Goal: Task Accomplishment & Management: Complete application form

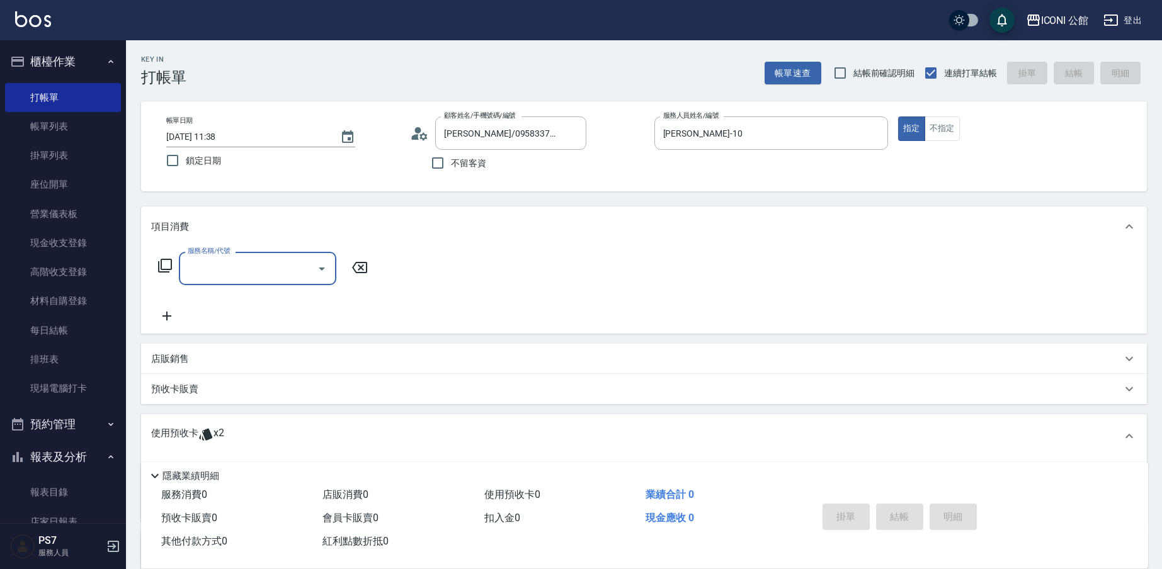
click at [452, 163] on span "不留客資" at bounding box center [468, 163] width 35 height 13
click at [451, 163] on input "不留客資" at bounding box center [438, 163] width 26 height 26
checkbox input "true"
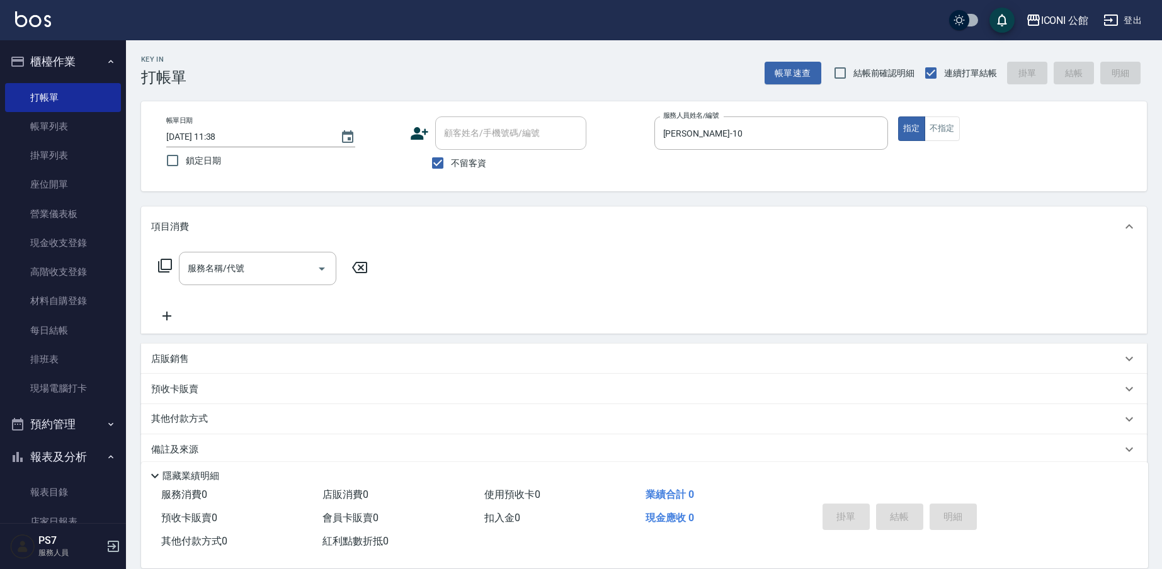
click at [463, 169] on span "不留客資" at bounding box center [468, 163] width 35 height 13
click at [451, 169] on input "不留客資" at bounding box center [438, 163] width 26 height 26
checkbox input "false"
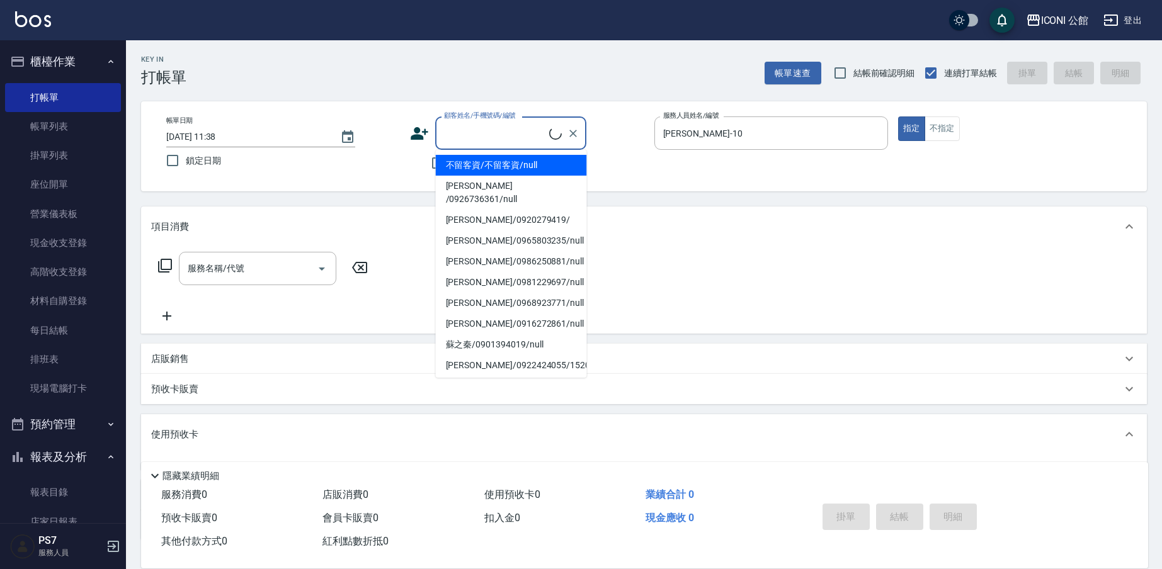
click at [456, 136] on input "顧客姓名/手機號碼/編號" at bounding box center [495, 133] width 108 height 22
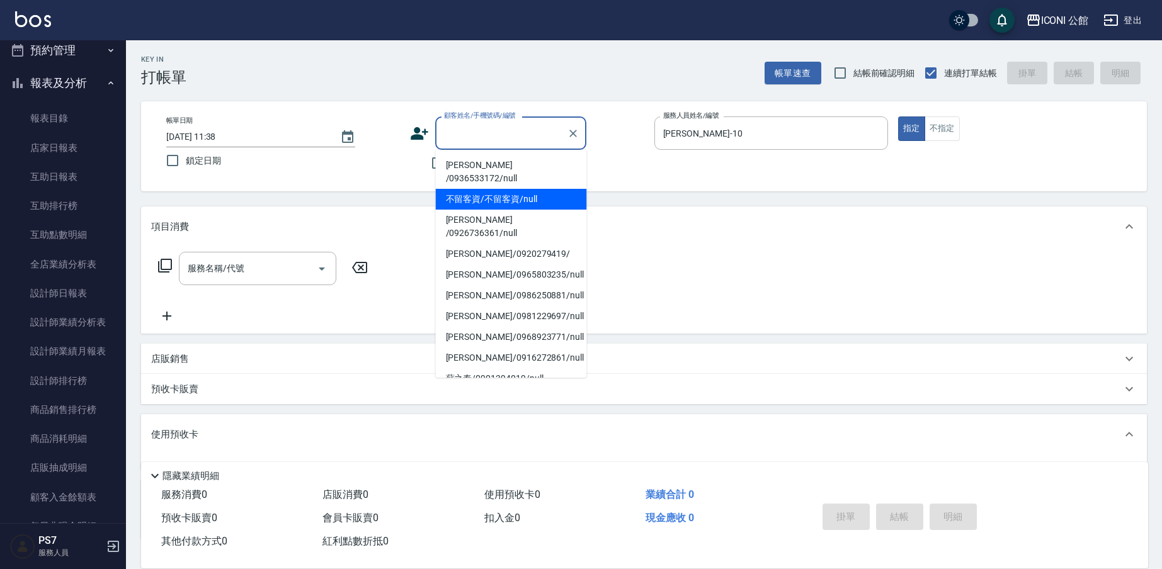
scroll to position [529, 0]
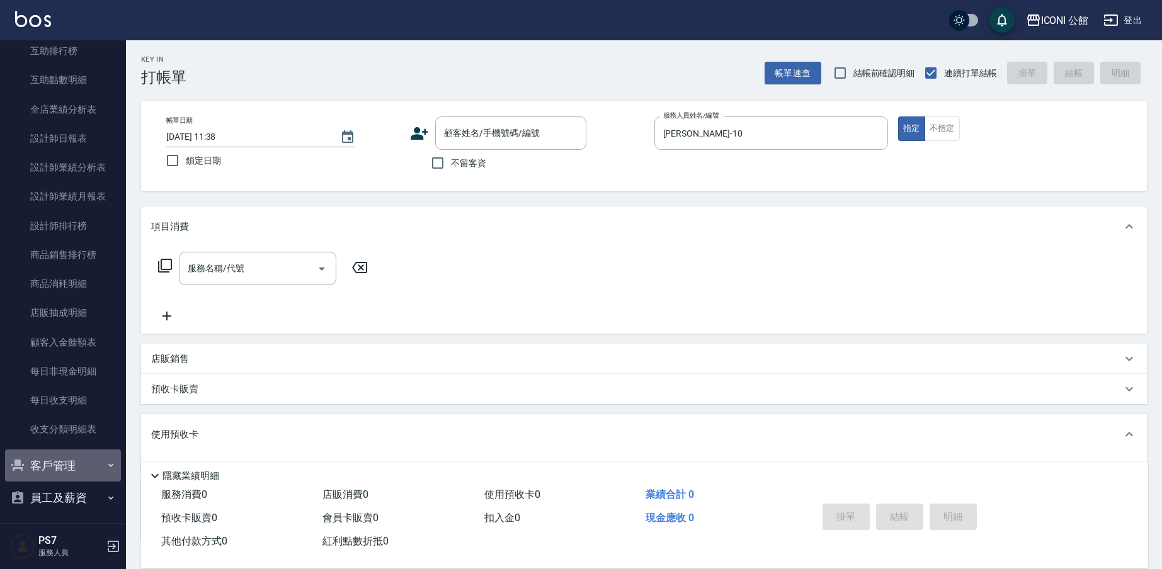
click at [66, 466] on button "客戶管理" at bounding box center [63, 466] width 116 height 33
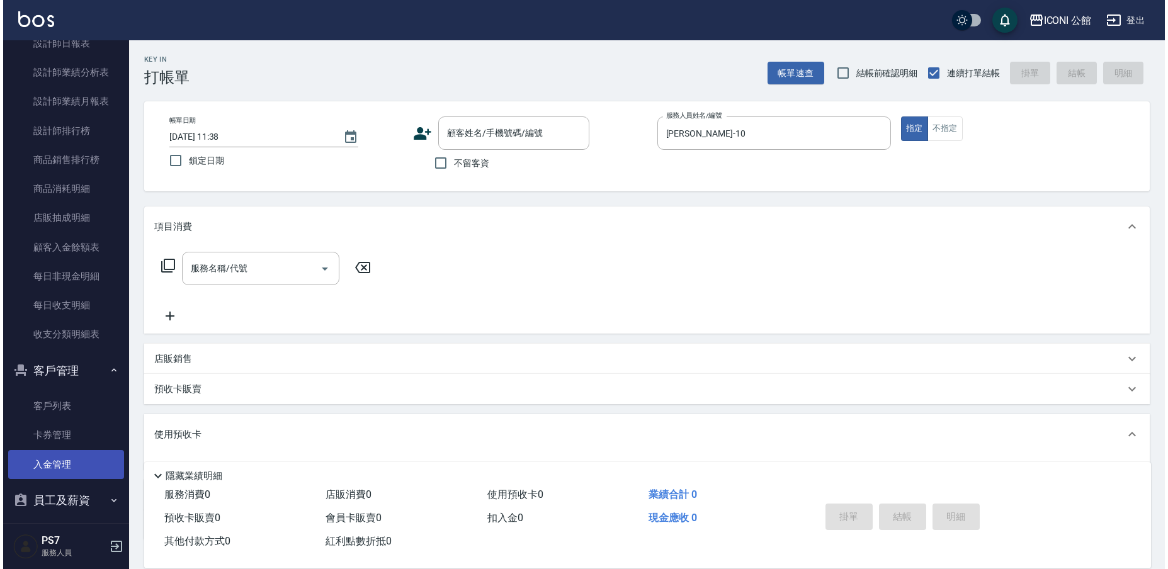
scroll to position [626, 0]
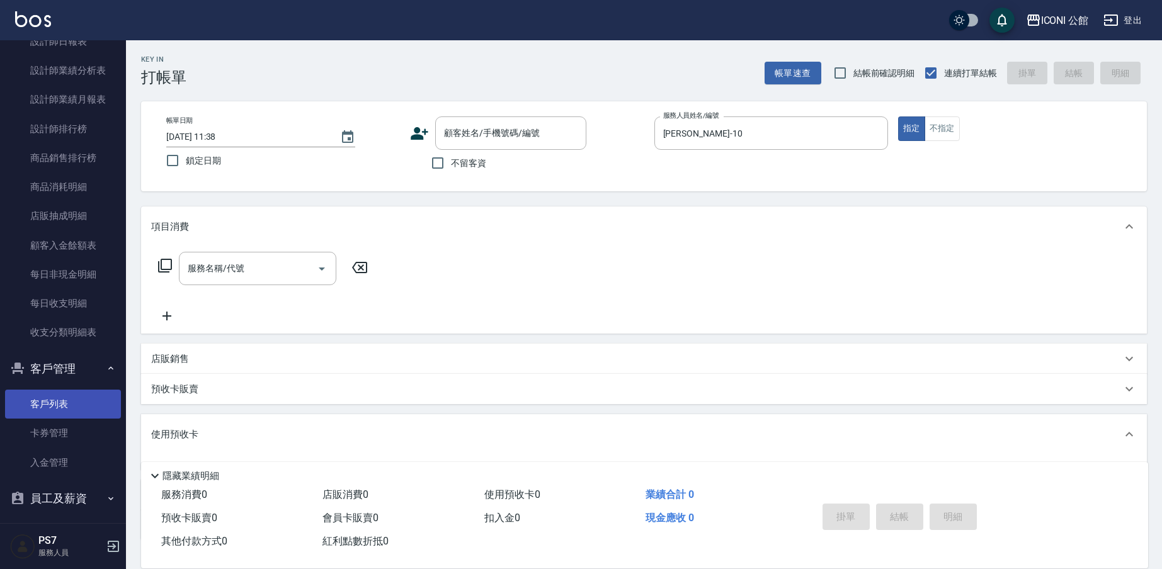
click at [61, 394] on link "客戶列表" at bounding box center [63, 404] width 116 height 29
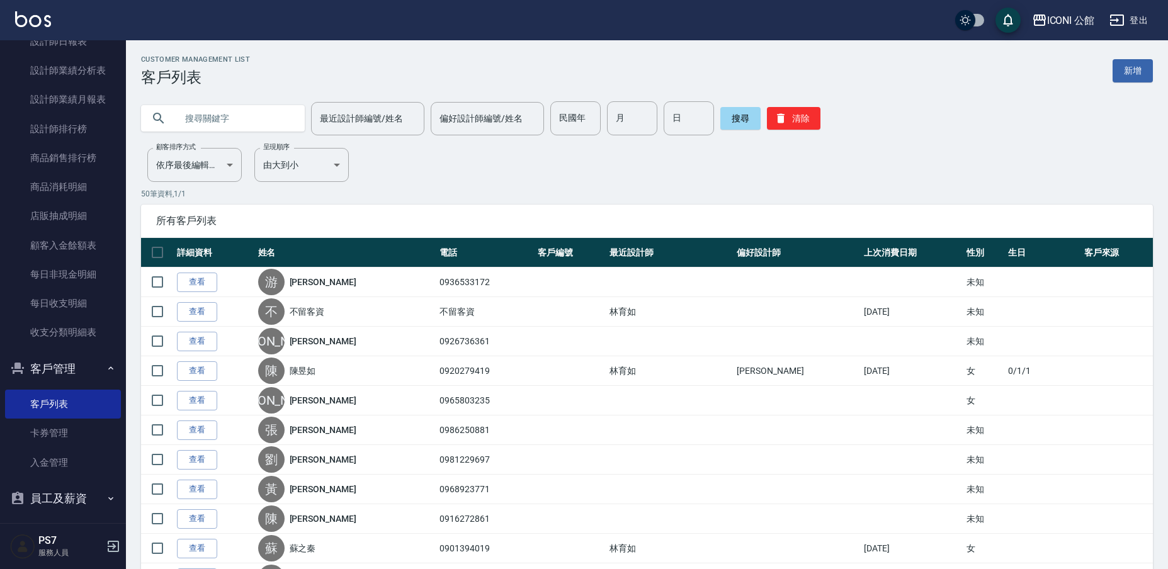
click at [200, 105] on input "text" at bounding box center [235, 118] width 118 height 34
type input "x"
type input "k"
type input "x"
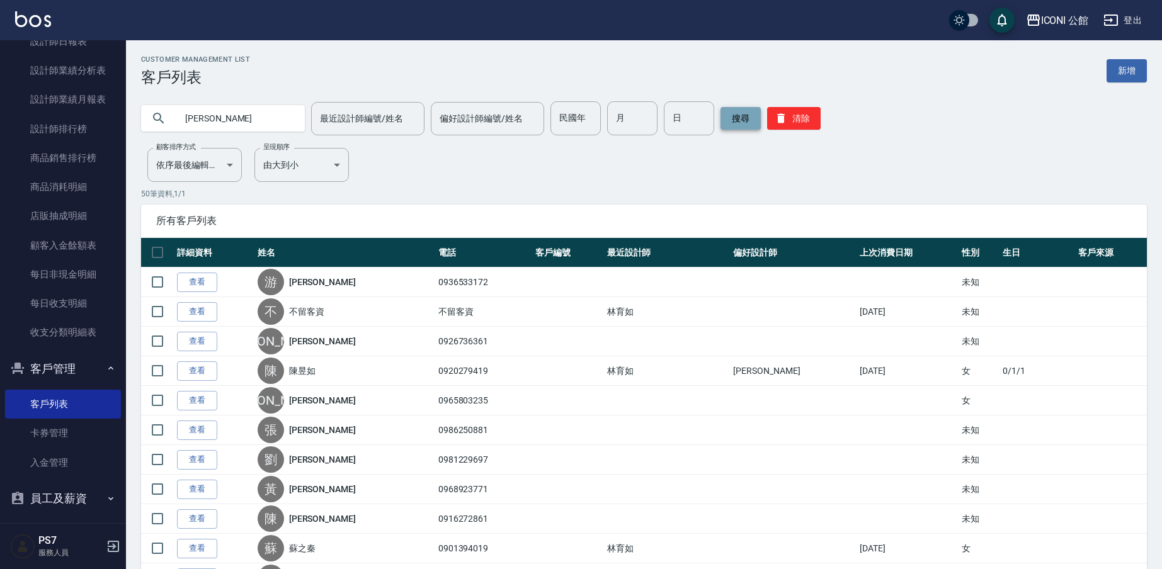
type input "[PERSON_NAME]"
click at [727, 116] on button "搜尋" at bounding box center [741, 118] width 40 height 23
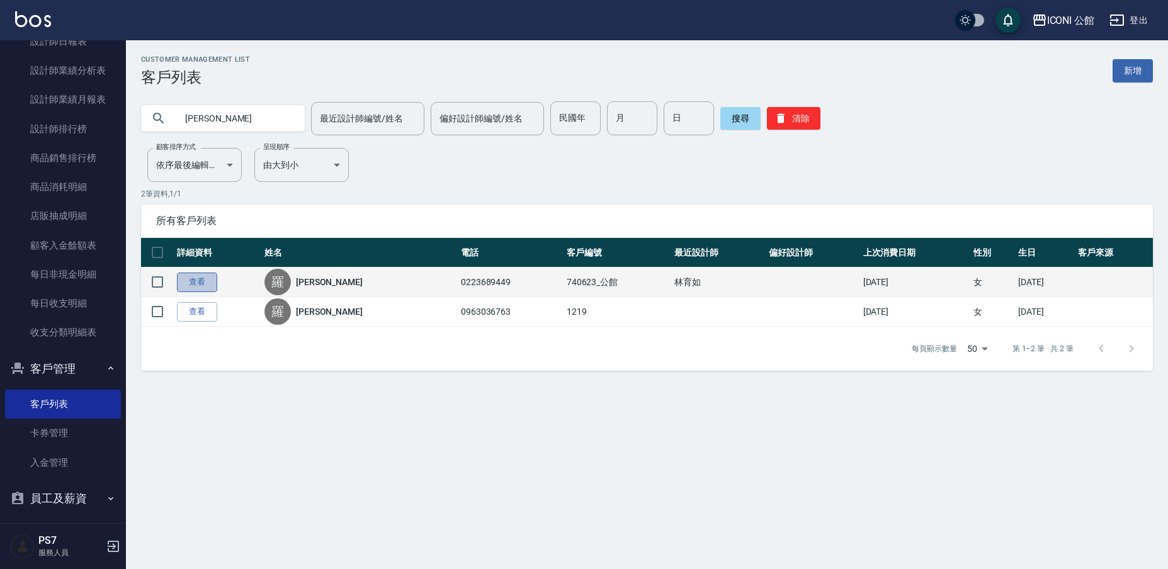
click at [212, 278] on link "查看" at bounding box center [197, 283] width 40 height 20
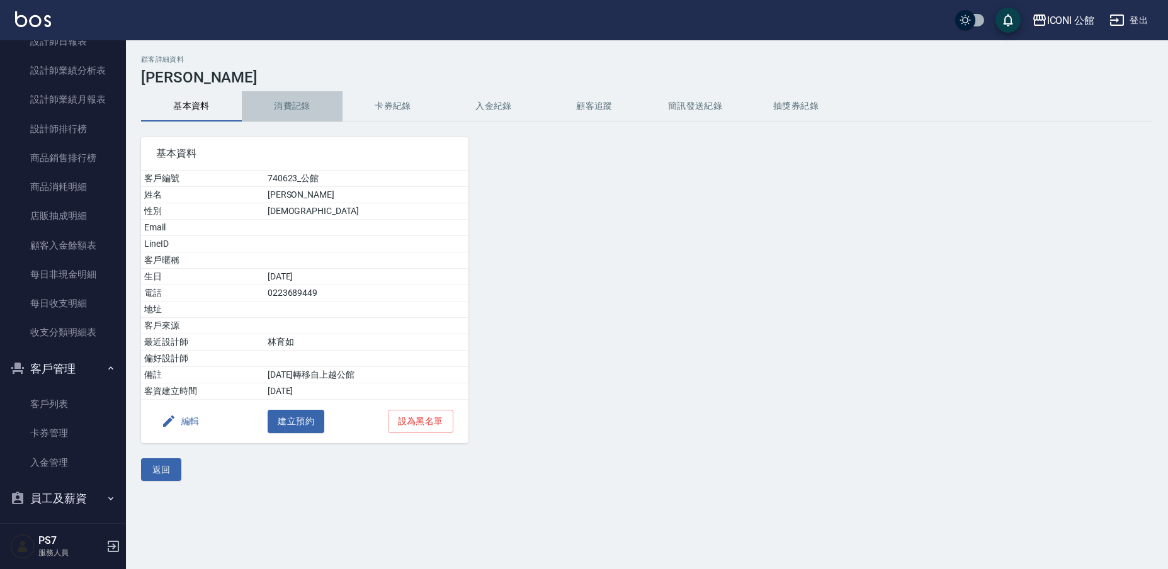
click at [281, 111] on button "消費記錄" at bounding box center [292, 106] width 101 height 30
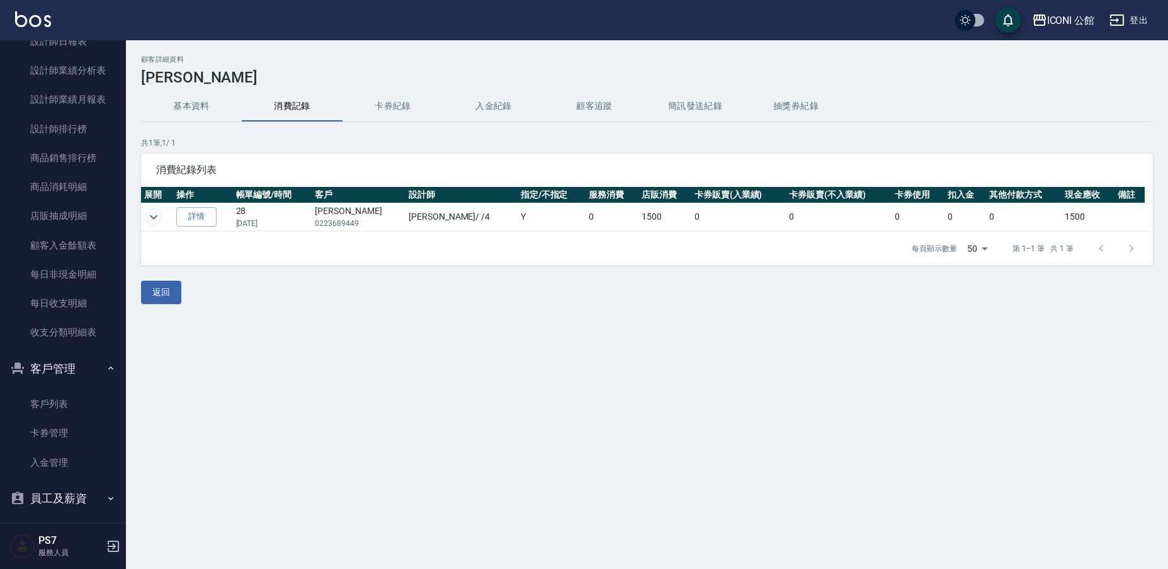
click at [154, 218] on icon "expand row" at bounding box center [154, 217] width 8 height 4
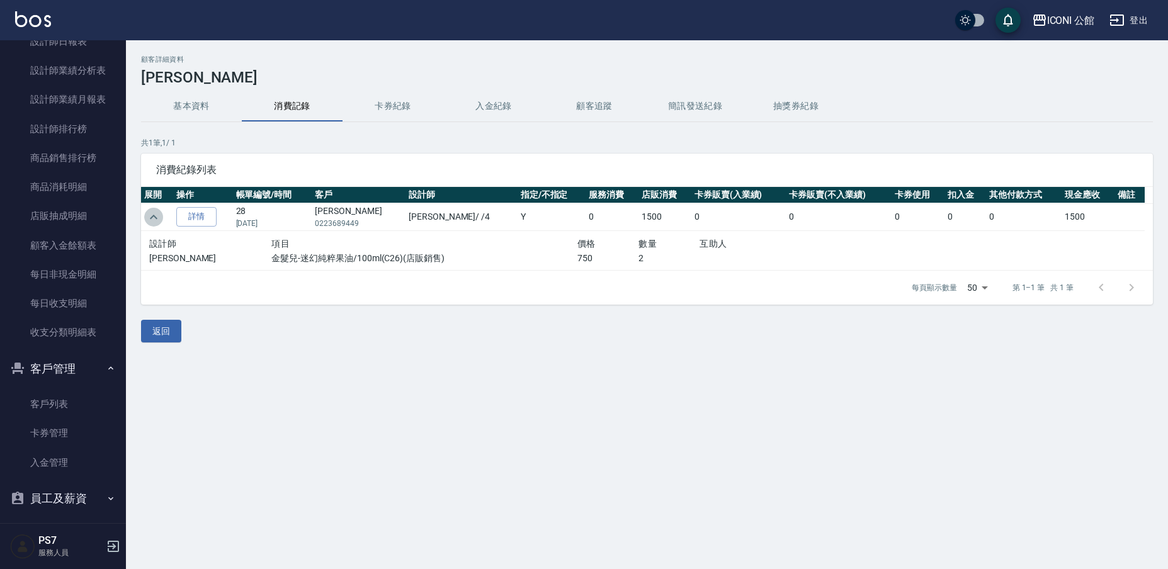
click at [151, 216] on icon "expand row" at bounding box center [153, 217] width 15 height 15
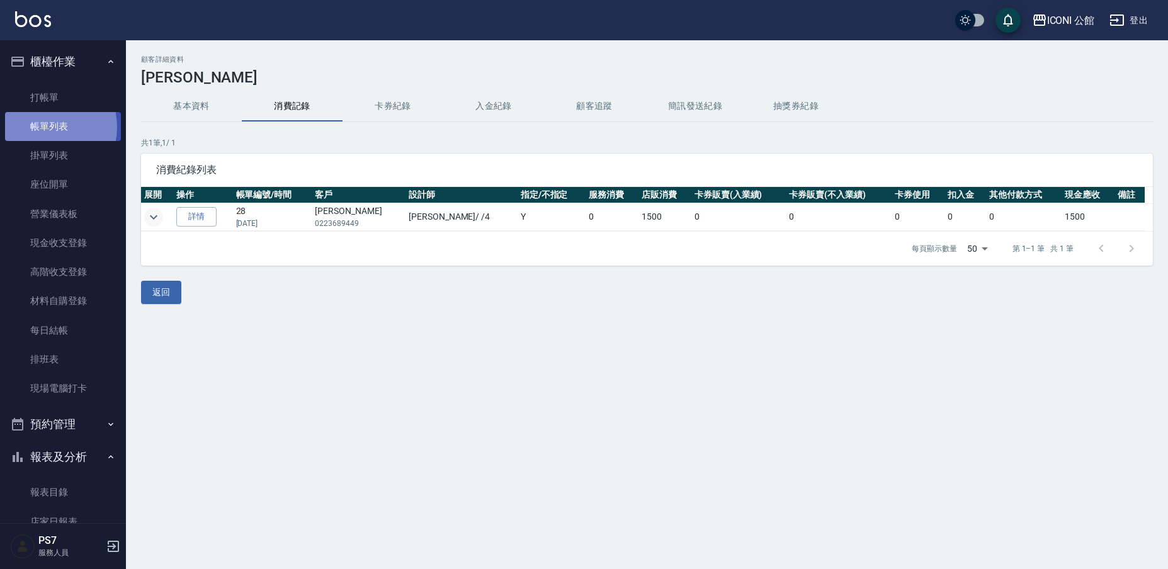
click at [42, 127] on link "帳單列表" at bounding box center [63, 126] width 116 height 29
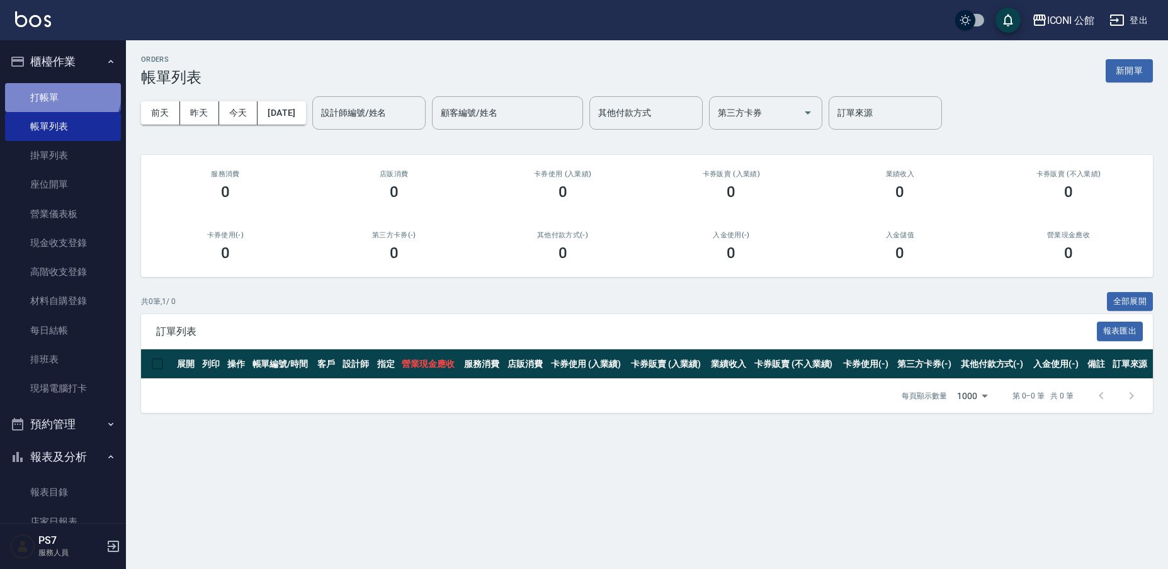
click at [60, 89] on link "打帳單" at bounding box center [63, 97] width 116 height 29
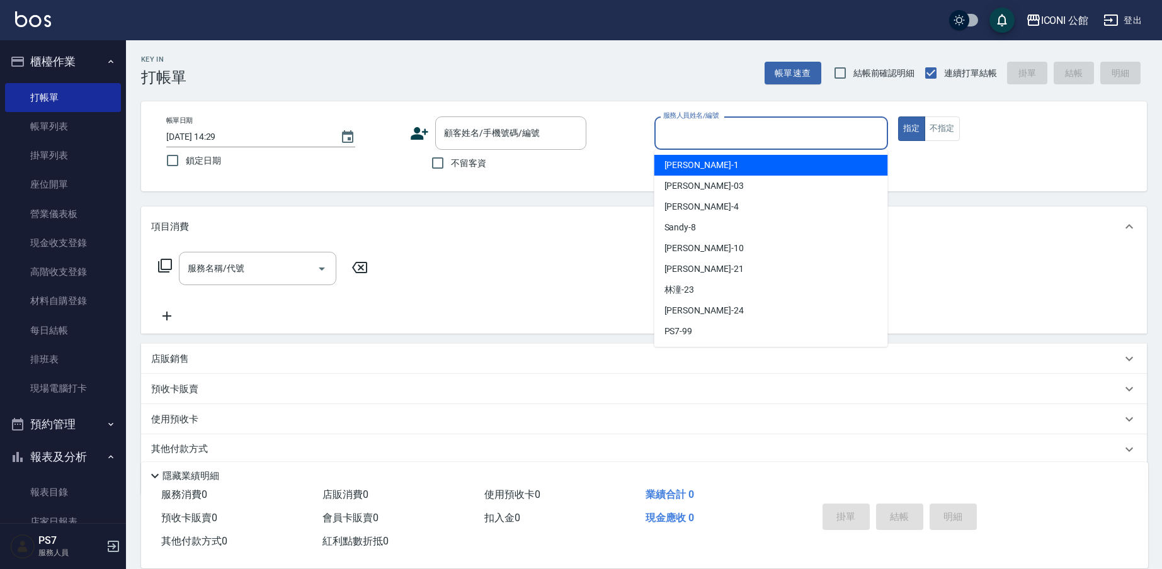
click at [844, 138] on input "服務人員姓名/編號" at bounding box center [771, 133] width 222 height 22
type input "８"
click at [911, 128] on button "指定" at bounding box center [911, 129] width 27 height 25
type button "true"
click at [740, 142] on input "服務人員姓名/編號" at bounding box center [771, 133] width 222 height 22
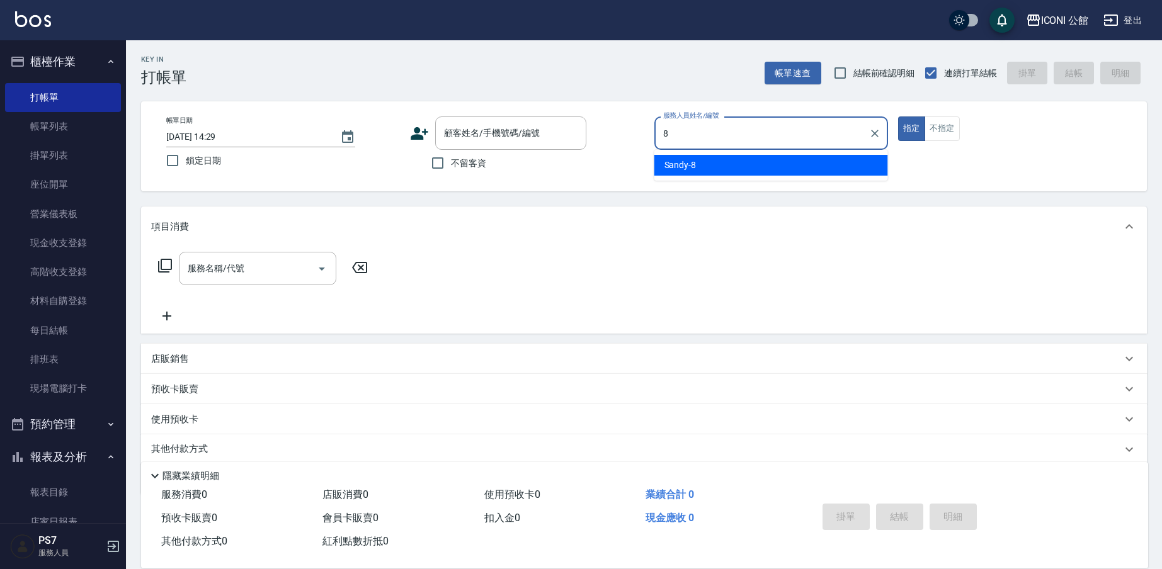
type input "Sandy-8"
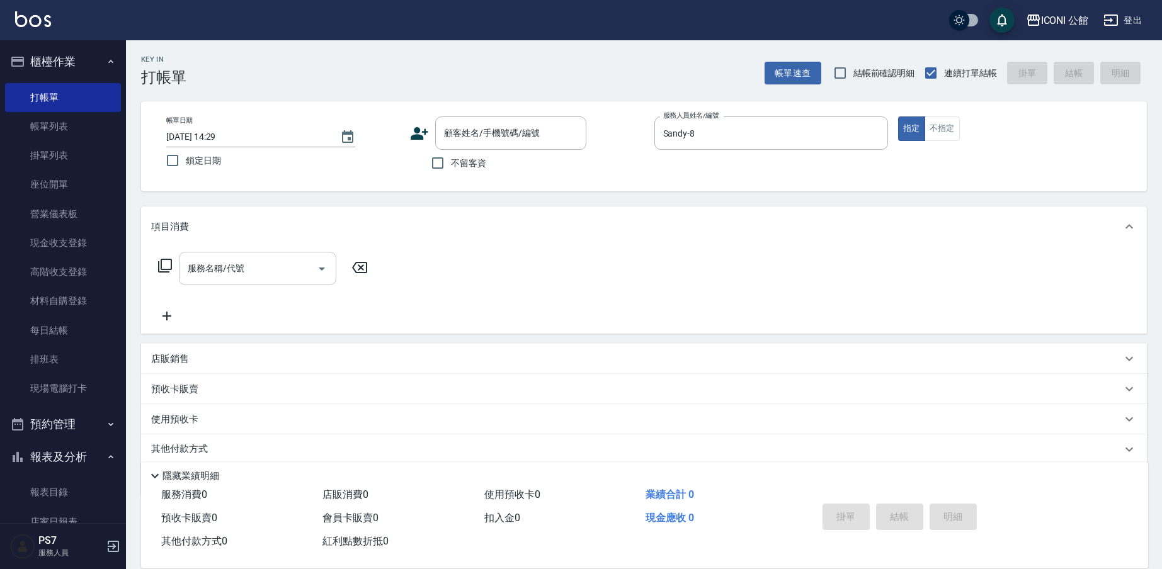
click at [191, 277] on input "服務名稱/代號" at bounding box center [248, 269] width 127 height 22
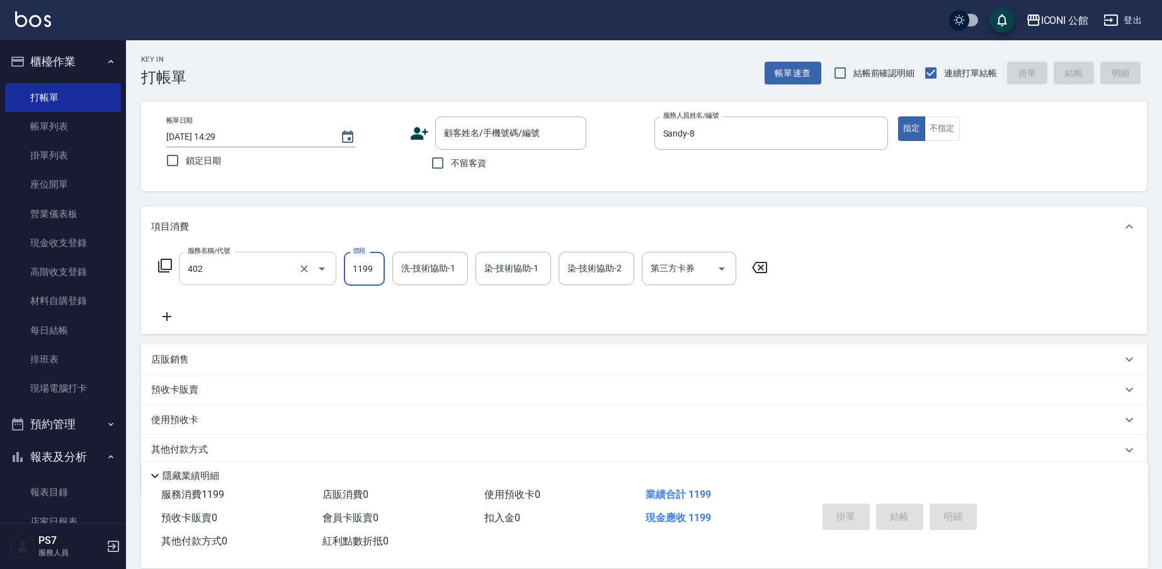
type input "設計染髮(402)"
type input "1880"
type input "[PERSON_NAME]-24"
type input "Sandy-8"
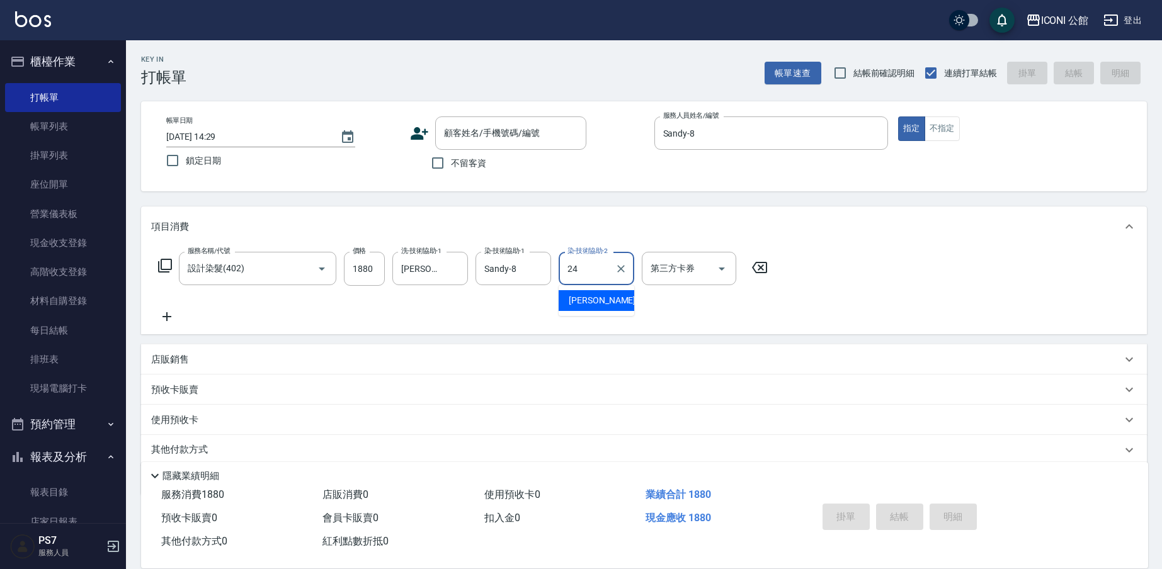
type input "[PERSON_NAME]-24"
click at [167, 271] on icon at bounding box center [164, 265] width 15 height 15
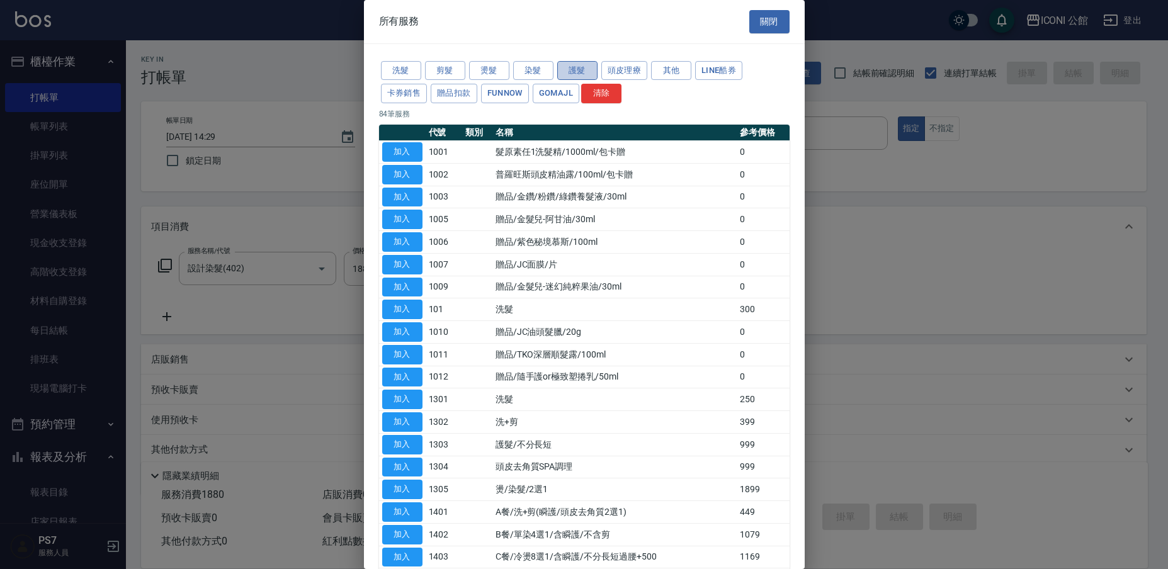
click at [577, 67] on button "護髮" at bounding box center [577, 71] width 40 height 20
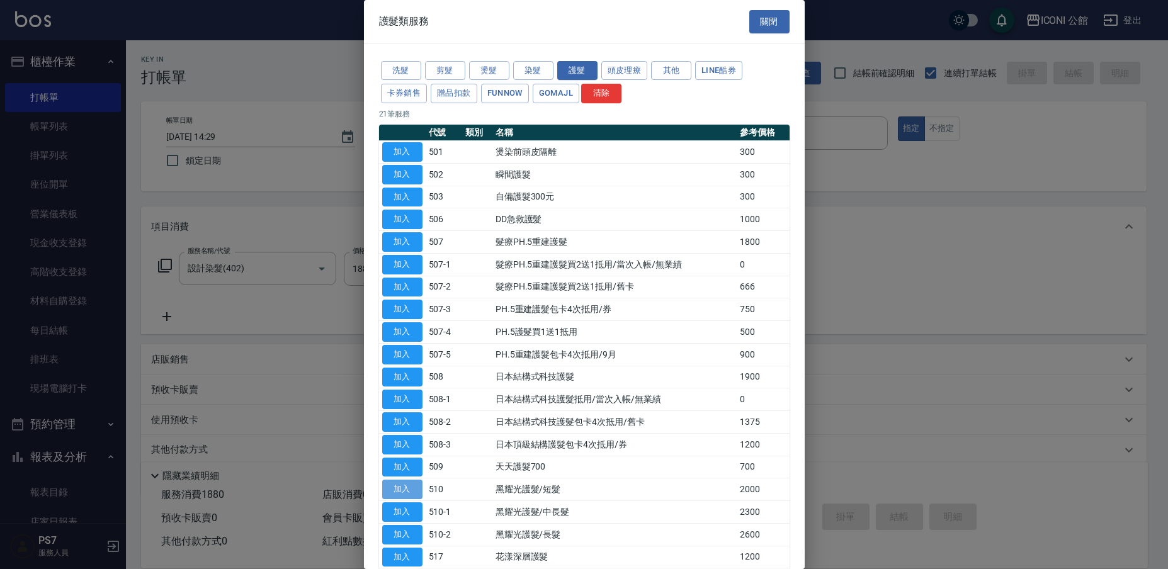
click at [385, 488] on button "加入" at bounding box center [402, 490] width 40 height 20
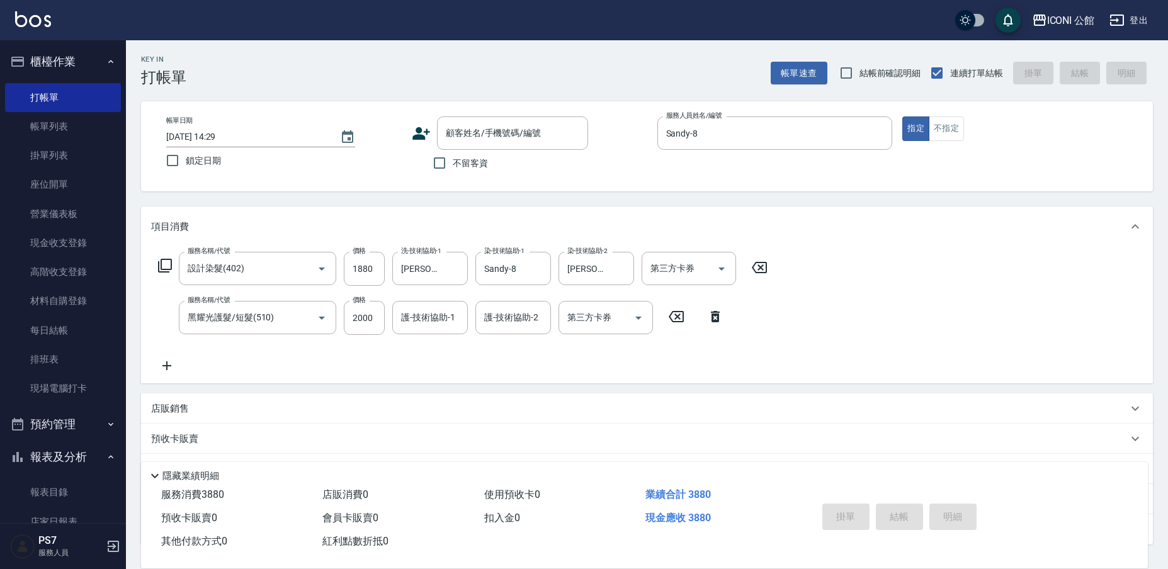
click at [394, 487] on div "店販消費 0" at bounding box center [397, 495] width 161 height 23
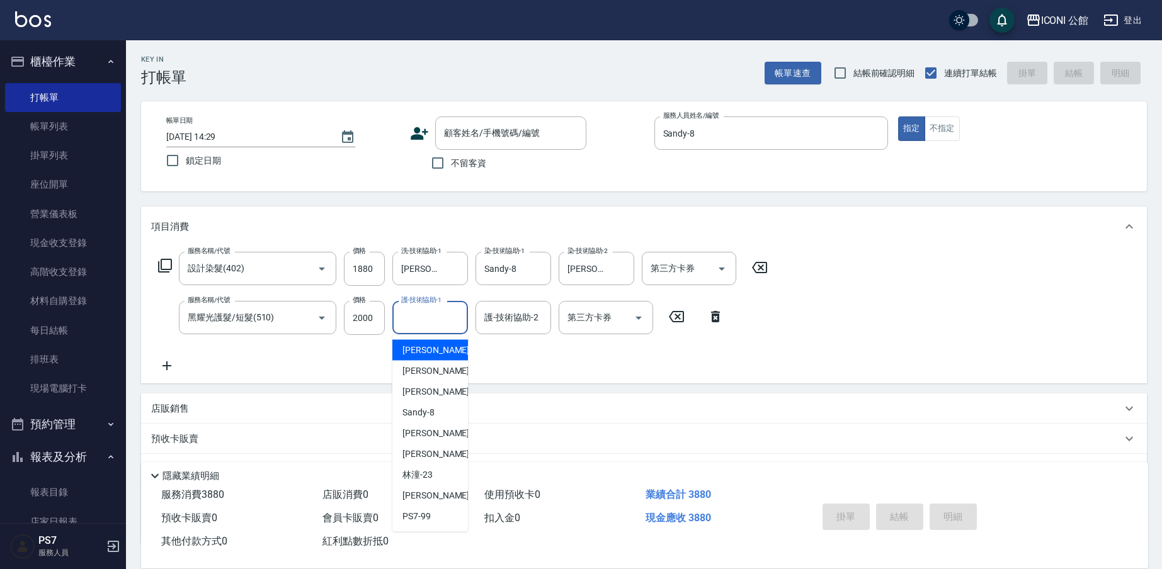
click at [445, 312] on input "護-技術協助-1" at bounding box center [430, 318] width 64 height 22
type input "[PERSON_NAME]-24"
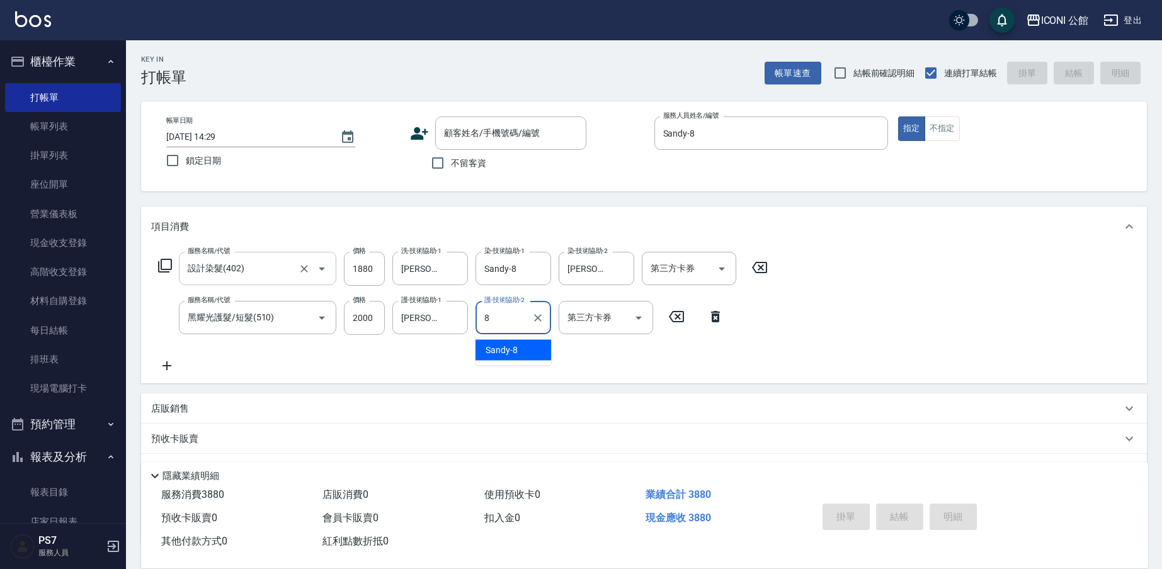
type input "Sandy-8"
click at [165, 271] on icon at bounding box center [165, 266] width 14 height 14
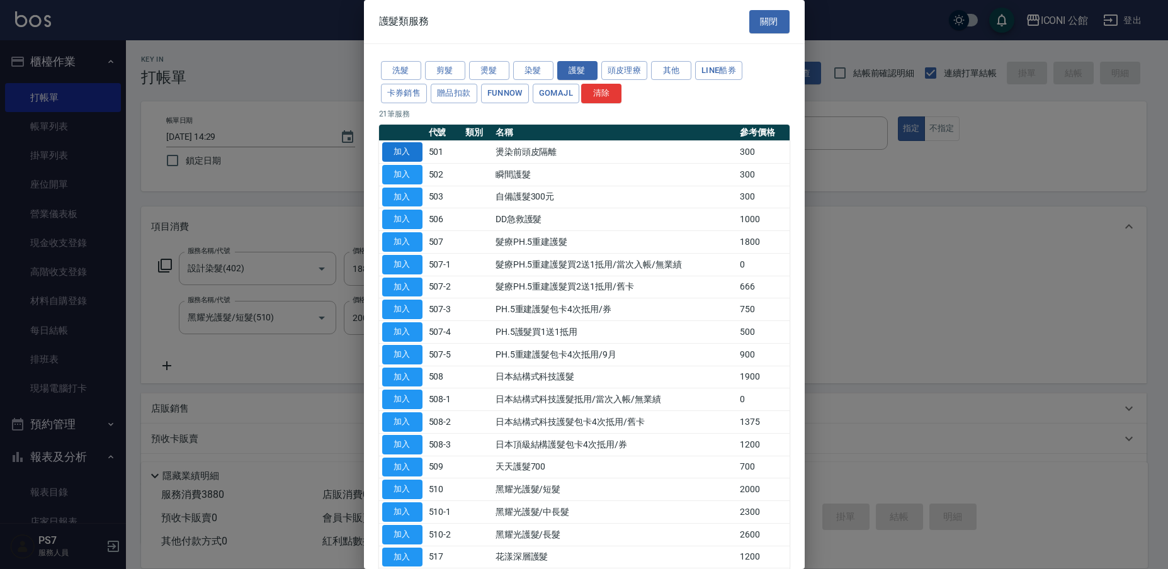
click at [392, 152] on button "加入" at bounding box center [402, 152] width 40 height 20
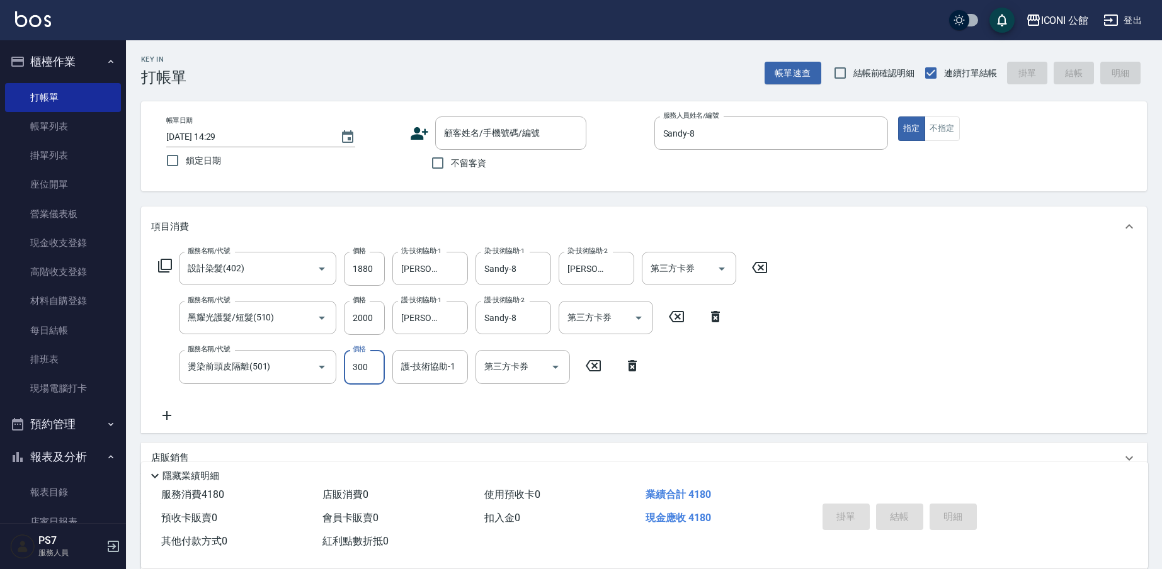
click at [370, 369] on input "300" at bounding box center [364, 367] width 41 height 34
type input "600"
type input "[PERSON_NAME]-24"
click at [448, 365] on button "Clear" at bounding box center [455, 367] width 18 height 18
type input "Sandy-8"
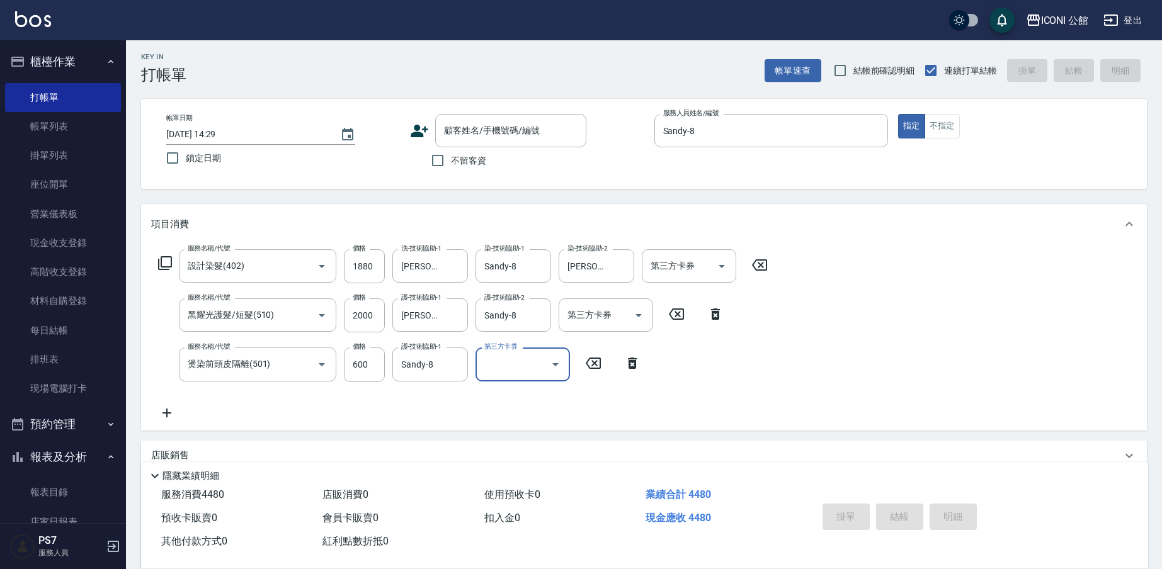
scroll to position [146, 0]
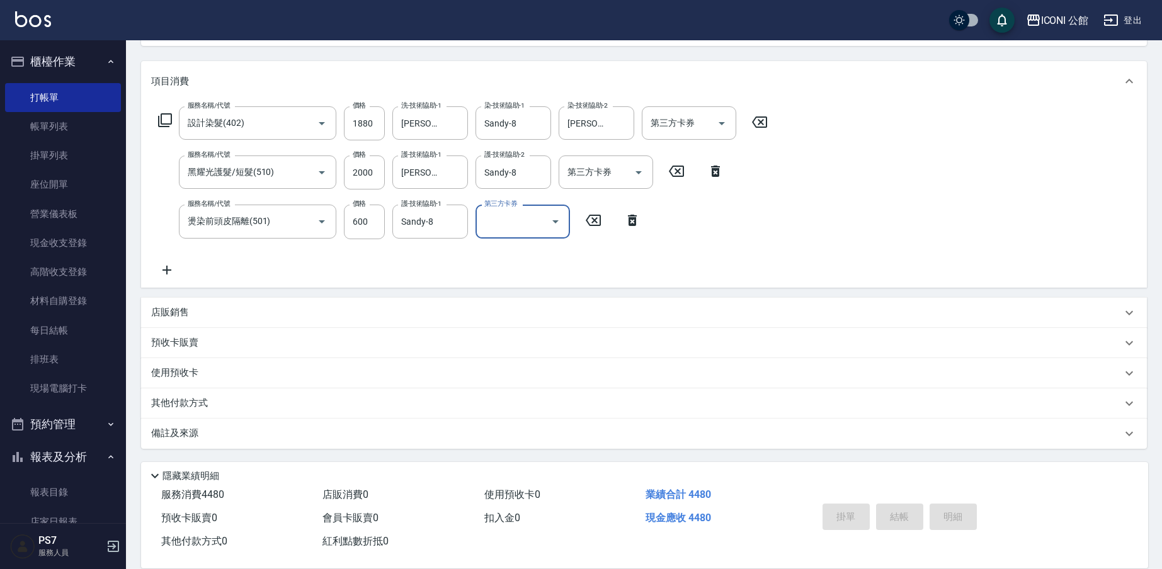
click at [201, 403] on p "其他付款方式" at bounding box center [182, 404] width 63 height 14
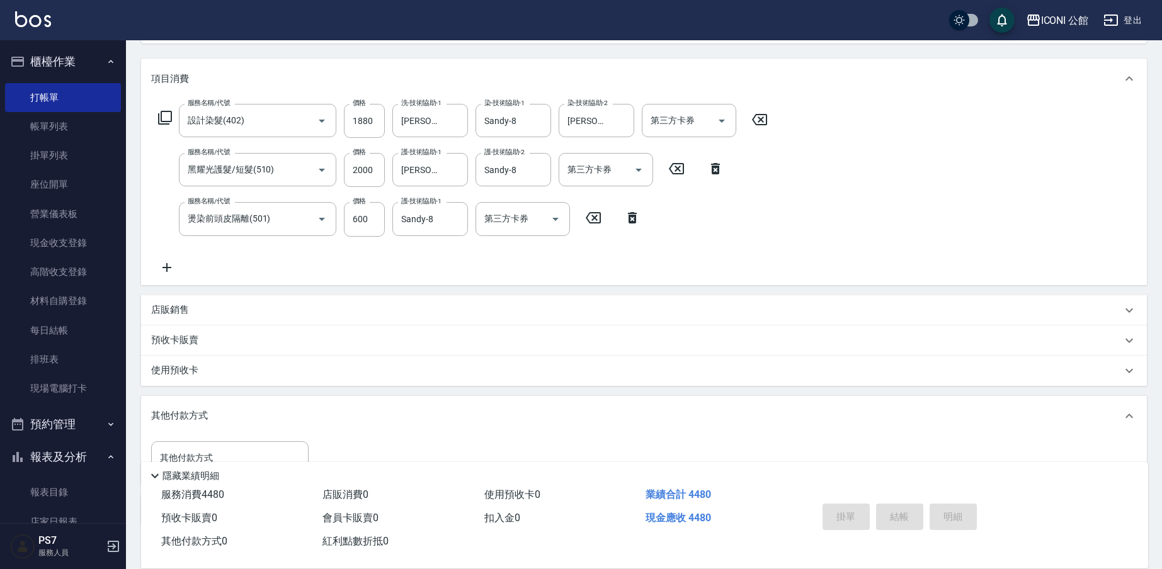
scroll to position [225, 0]
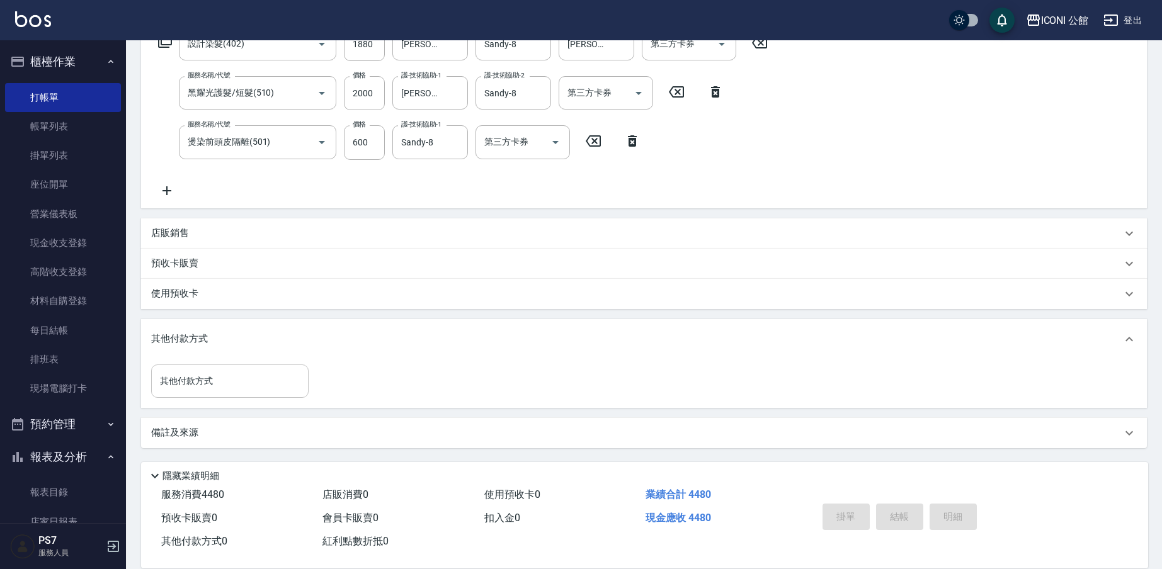
click at [207, 384] on input "其他付款方式" at bounding box center [230, 381] width 146 height 22
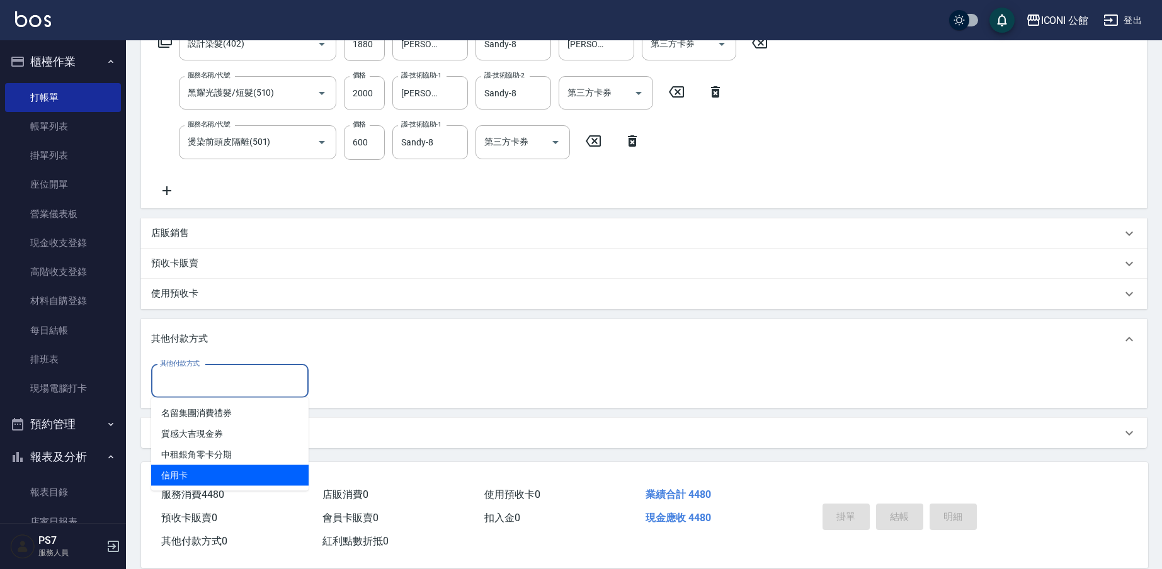
click at [198, 479] on span "信用卡" at bounding box center [229, 475] width 157 height 21
type input "信用卡"
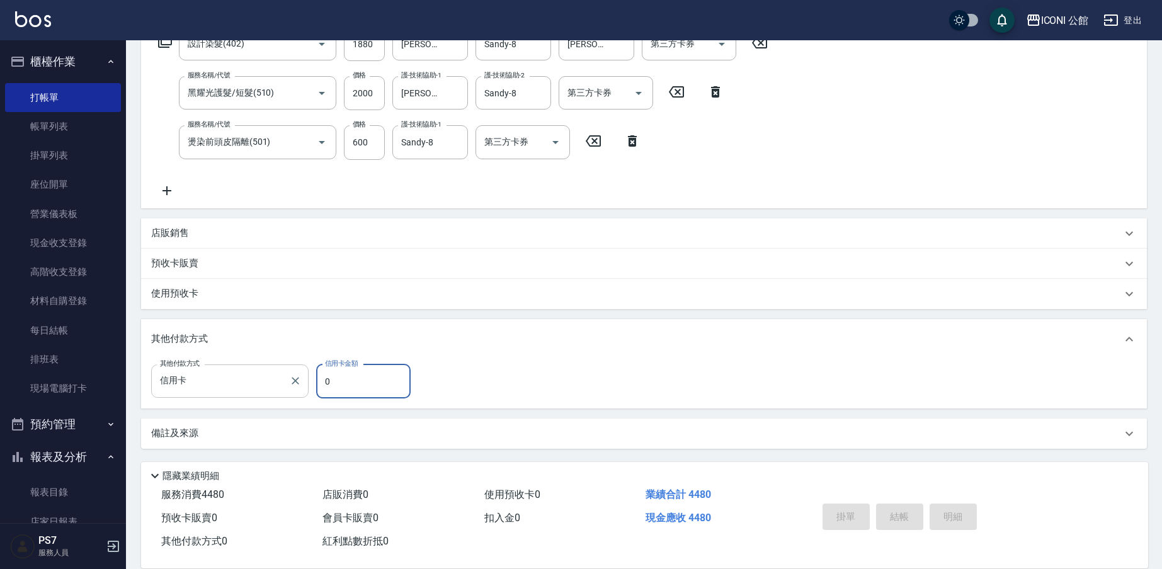
drag, startPoint x: 181, startPoint y: 383, endPoint x: 191, endPoint y: 381, distance: 9.6
click at [181, 383] on input "信用卡" at bounding box center [220, 381] width 127 height 22
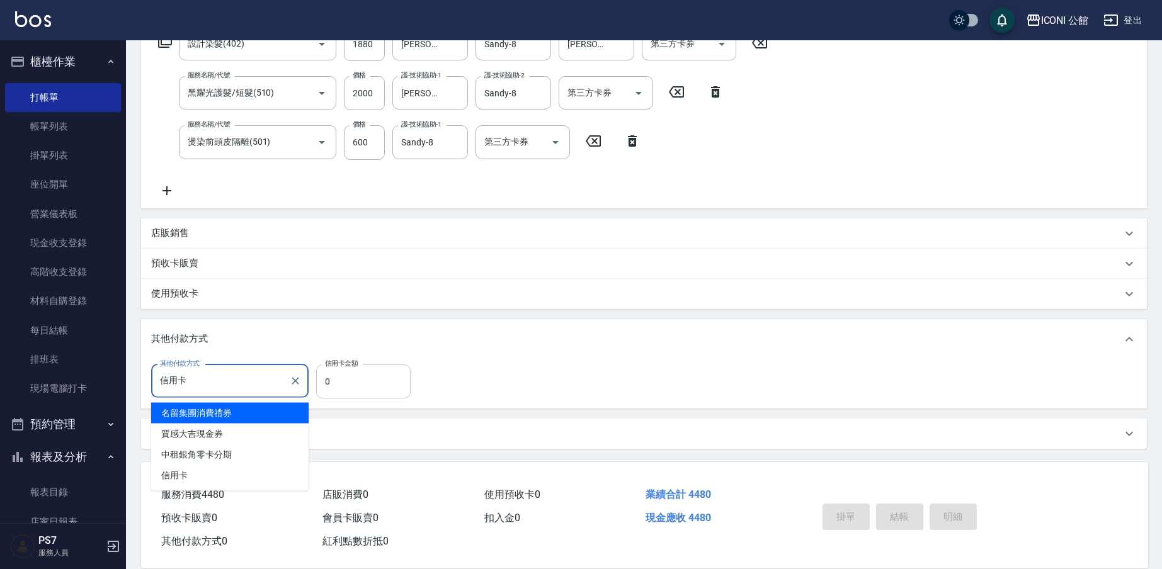
click at [336, 385] on input "0" at bounding box center [363, 382] width 94 height 34
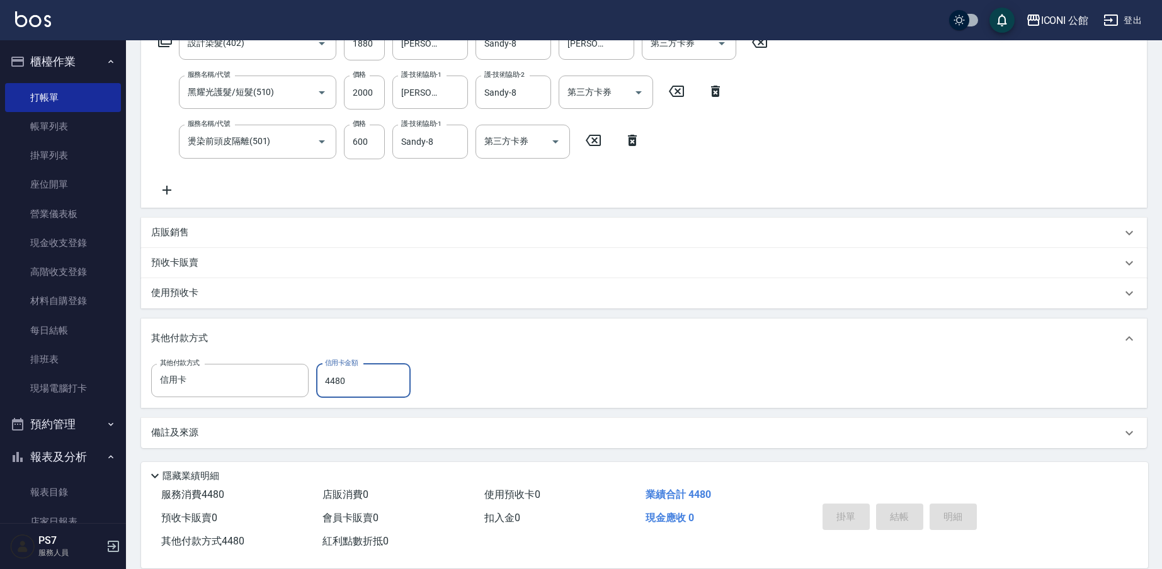
scroll to position [0, 0]
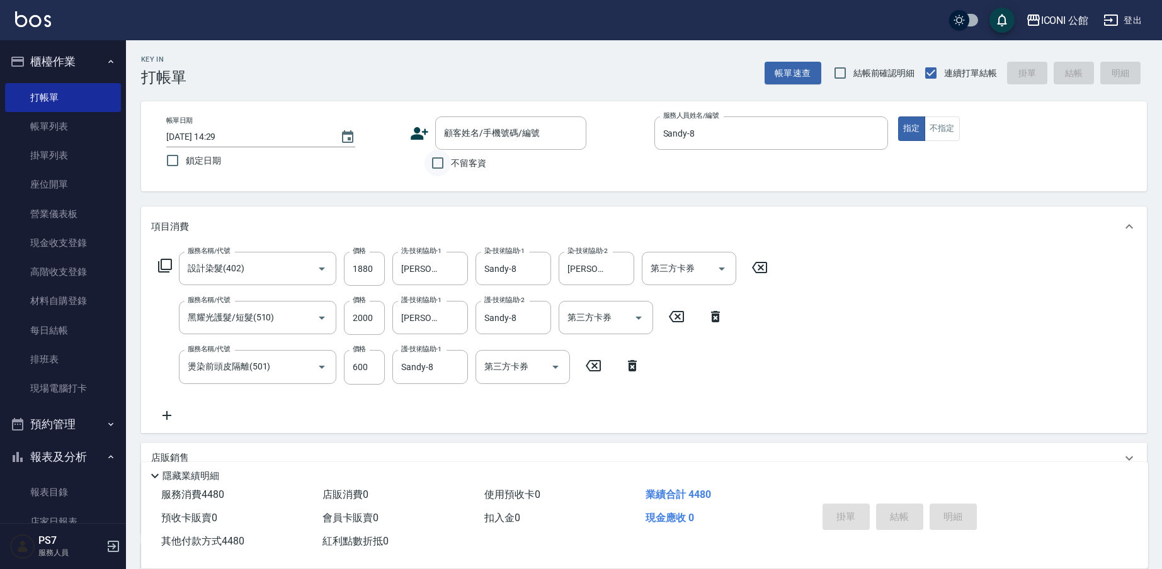
type input "4480"
click at [426, 169] on input "不留客資" at bounding box center [438, 163] width 26 height 26
checkbox input "true"
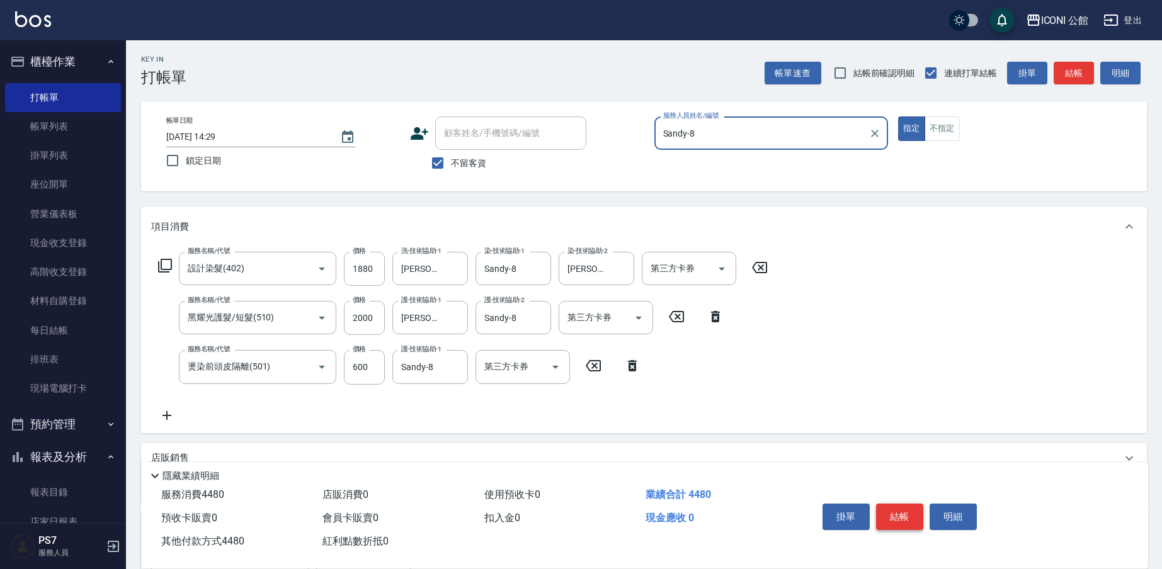
click at [896, 508] on button "結帳" at bounding box center [899, 517] width 47 height 26
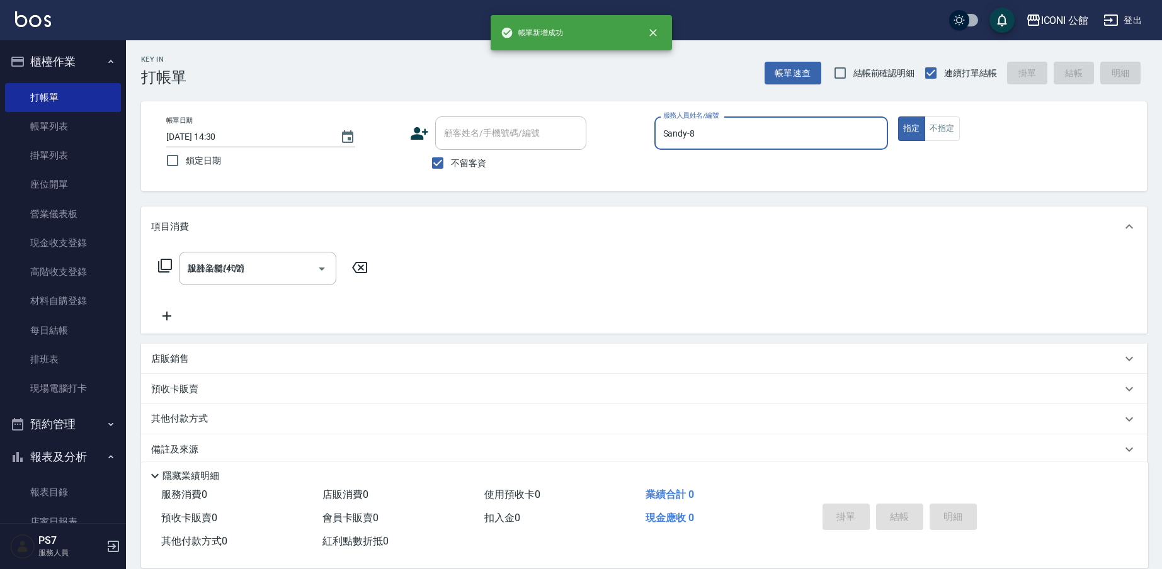
type input "[DATE] 14:30"
click at [753, 146] on div "服務人員姓名/編號" at bounding box center [771, 133] width 234 height 33
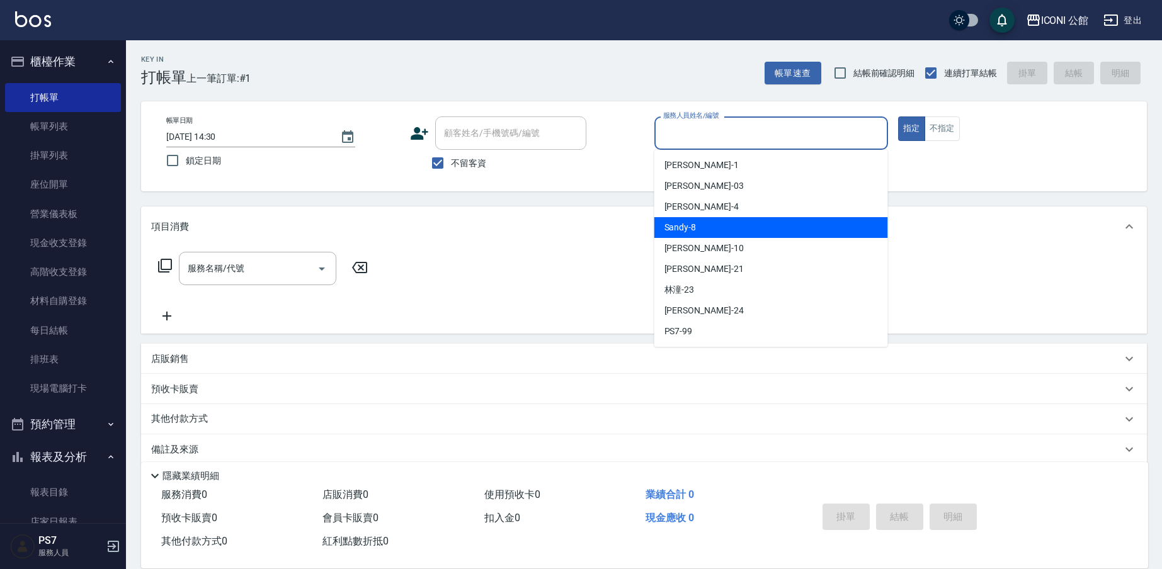
click at [675, 229] on span "Sandy -8" at bounding box center [681, 227] width 32 height 13
type input "Sandy-8"
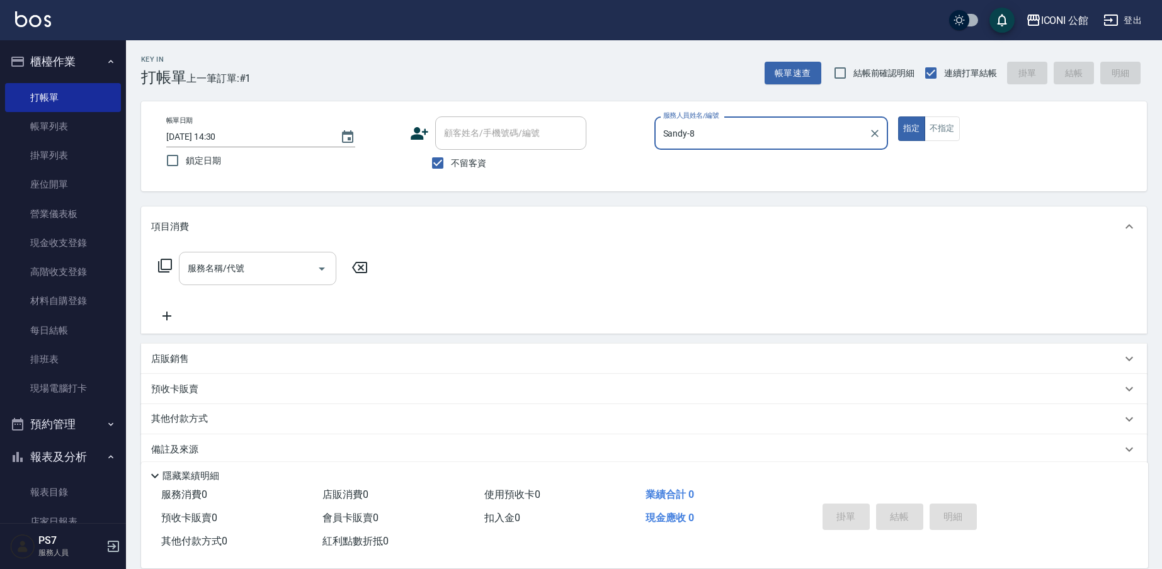
click at [259, 260] on input "服務名稱/代號" at bounding box center [248, 269] width 127 height 22
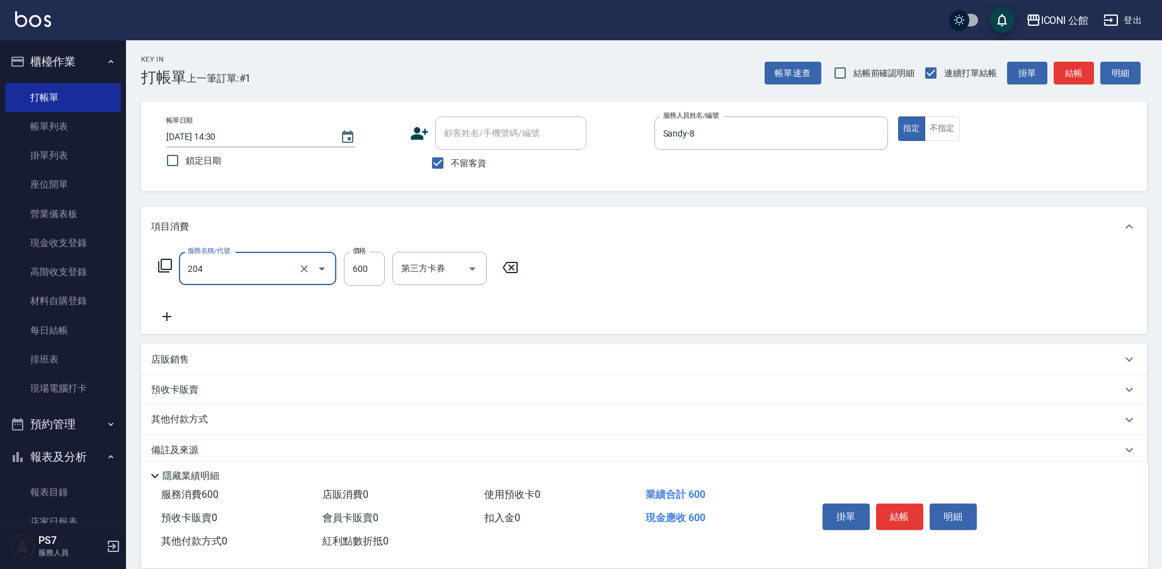
type input "指定洗+剪(204)"
type input "500"
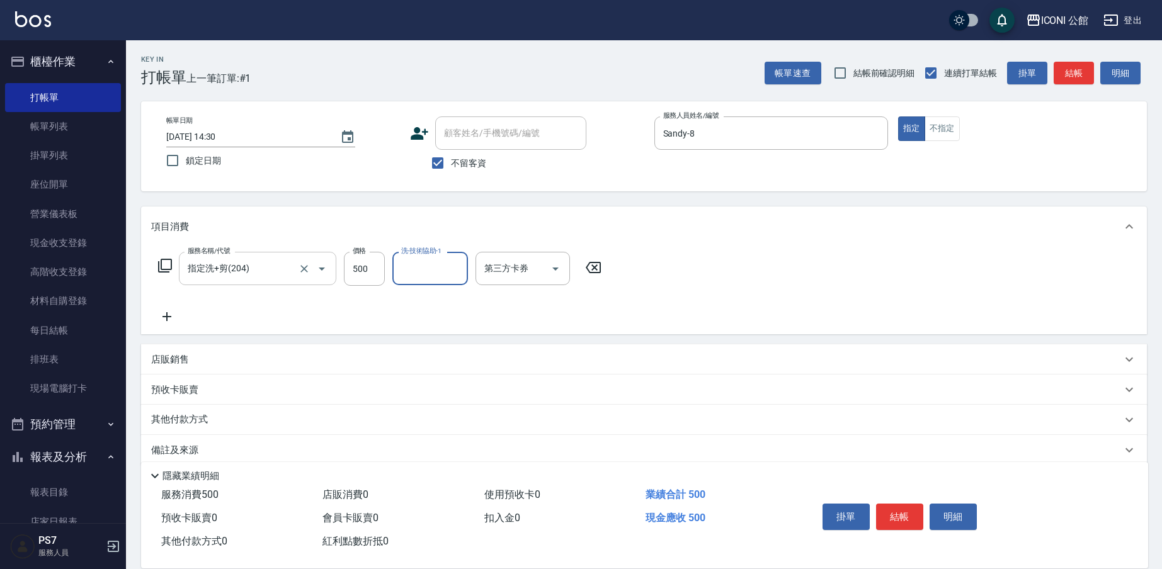
type input "2"
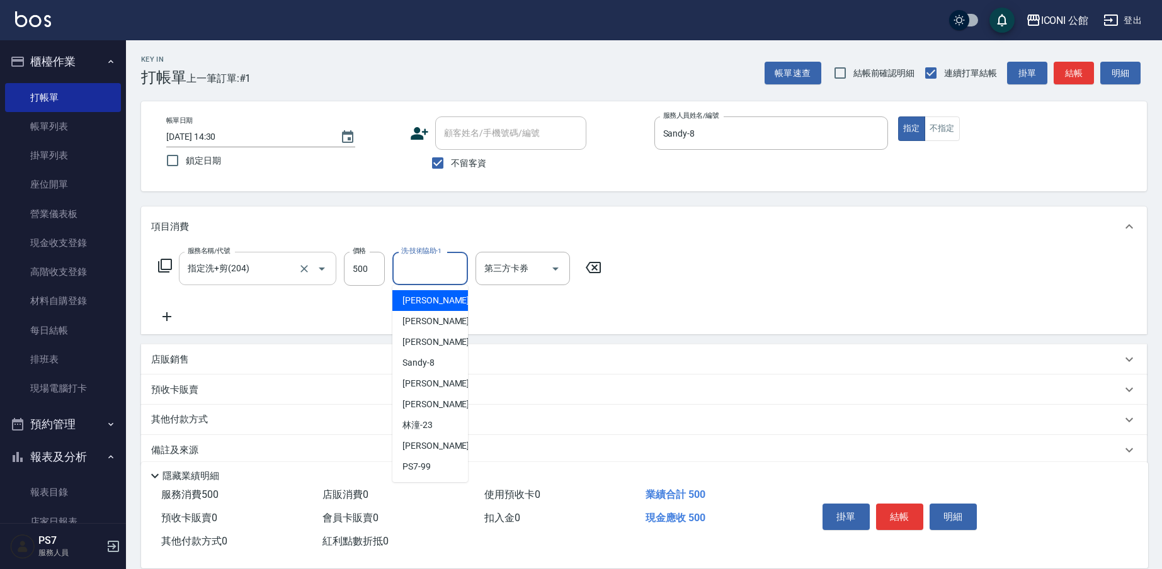
type input "8"
type input "[PERSON_NAME]-24"
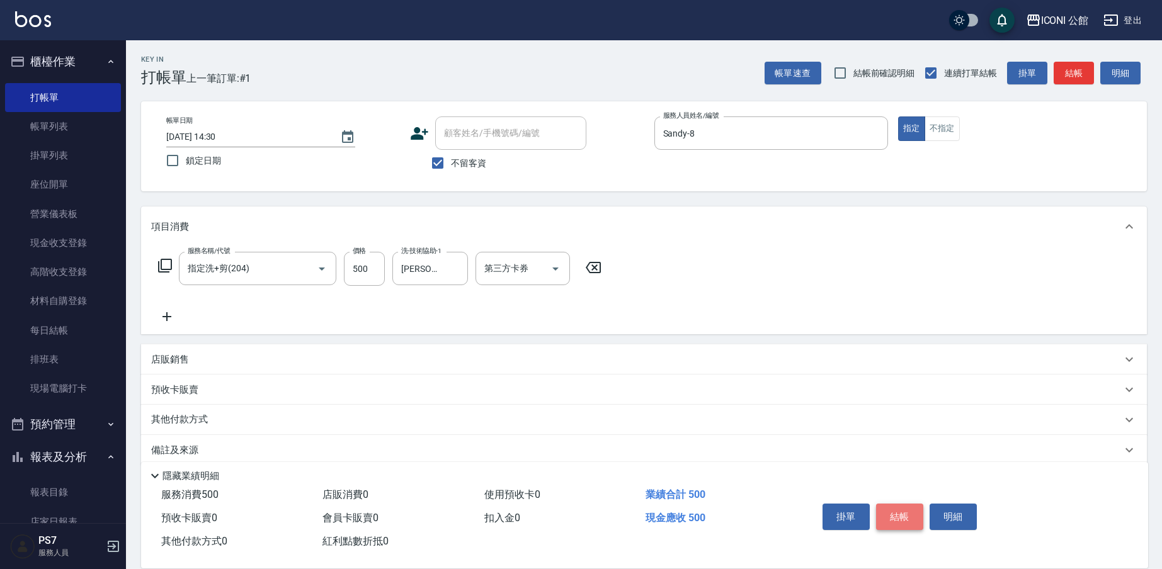
click at [903, 518] on button "結帳" at bounding box center [899, 517] width 47 height 26
